Goal: Information Seeking & Learning: Learn about a topic

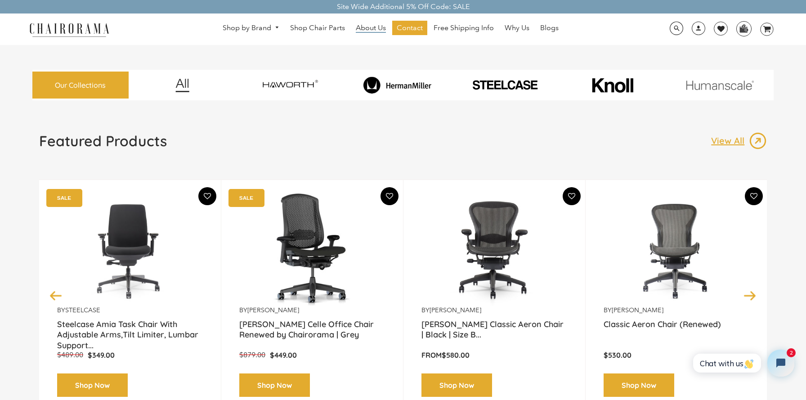
click at [370, 25] on span "About Us" at bounding box center [371, 27] width 30 height 9
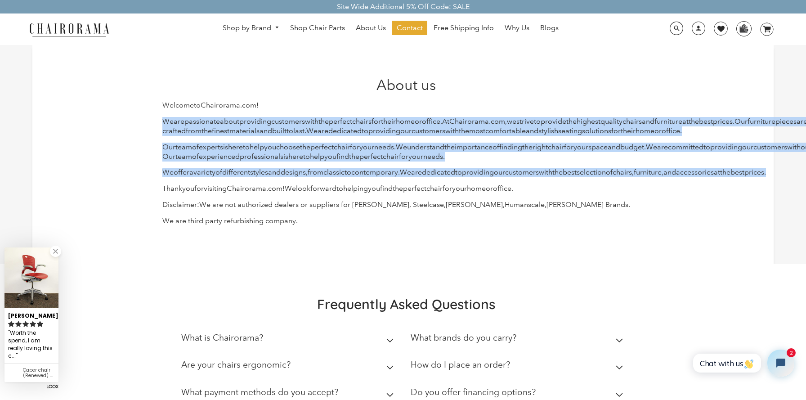
copy div "We are passionate about providing customers with the perfect chairs for their h…"
drag, startPoint x: 162, startPoint y: 121, endPoint x: 421, endPoint y: 207, distance: 273.5
click at [421, 207] on div "About us Welcome to Chair orama . com ! We are passionate about providing custo…" at bounding box center [403, 155] width 495 height 156
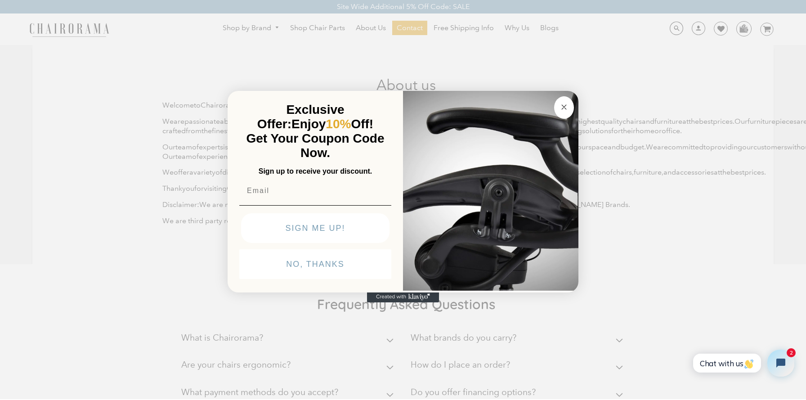
click at [562, 111] on circle "Close dialog" at bounding box center [564, 107] width 10 height 10
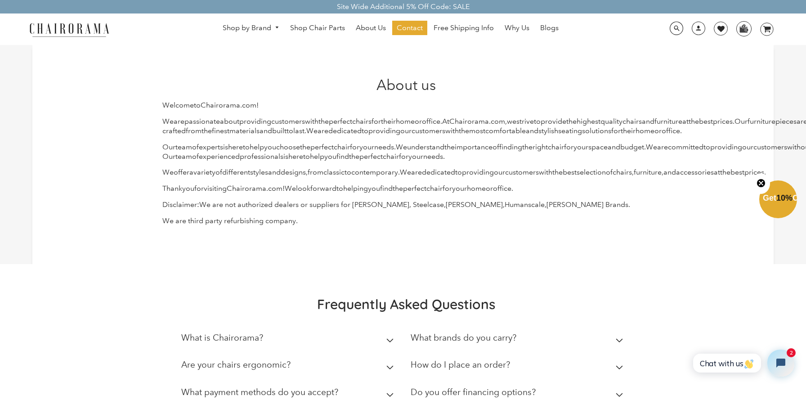
click at [459, 162] on p "Our team of experts is here to help you choose the perfect chair for your needs…" at bounding box center [406, 152] width 488 height 19
